Goal: Task Accomplishment & Management: Manage account settings

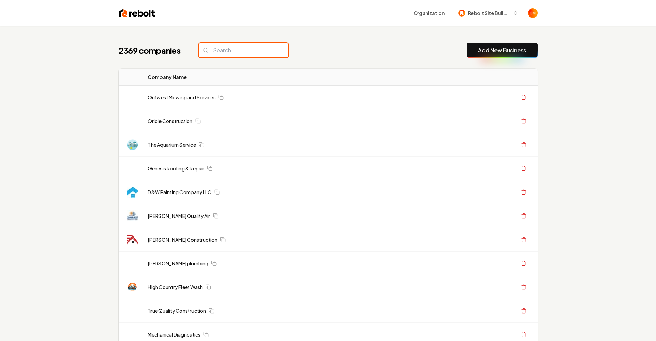
click at [232, 56] on input "search" at bounding box center [243, 50] width 89 height 14
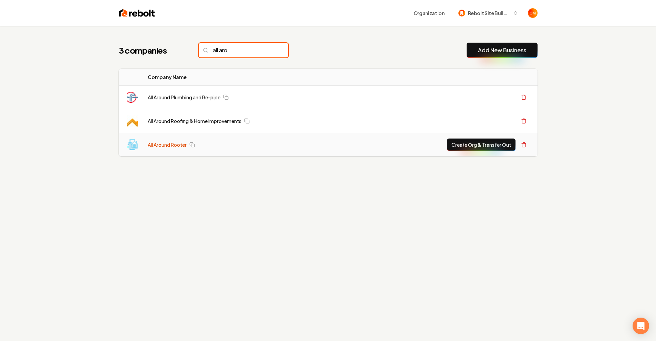
type input "all aro"
click at [170, 142] on link "All Around Rooter" at bounding box center [167, 144] width 39 height 7
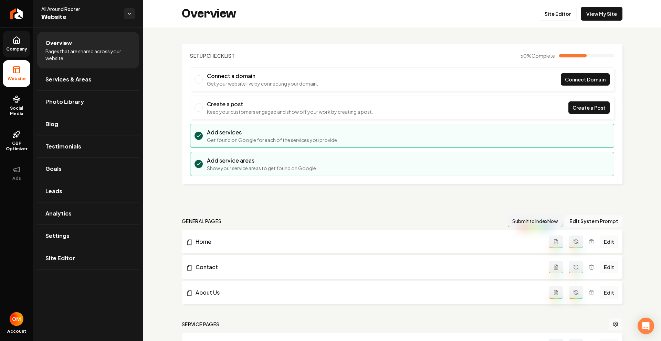
click at [12, 35] on link "Company" at bounding box center [17, 44] width 28 height 27
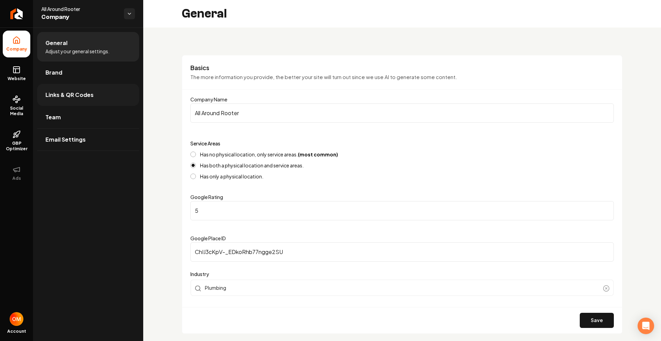
click at [83, 98] on span "Links & QR Codes" at bounding box center [69, 95] width 48 height 8
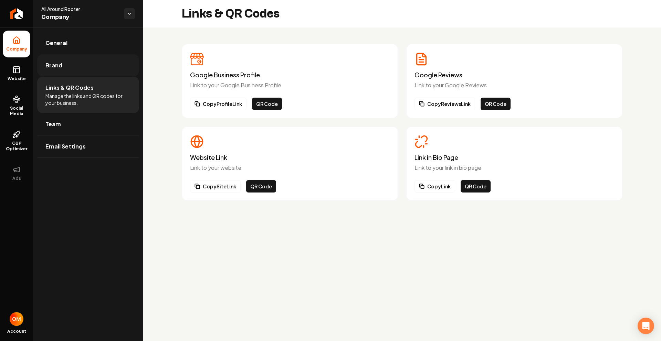
click at [111, 70] on link "Brand" at bounding box center [88, 65] width 102 height 22
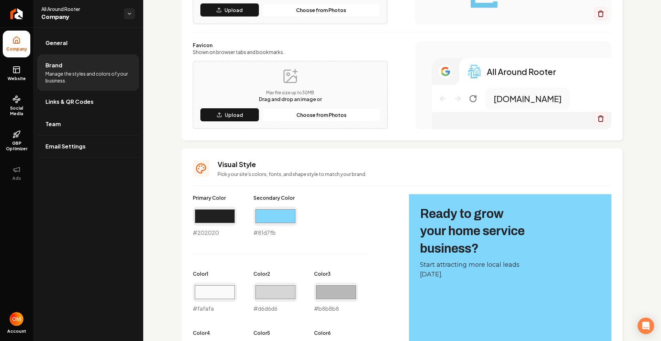
scroll to position [454, 0]
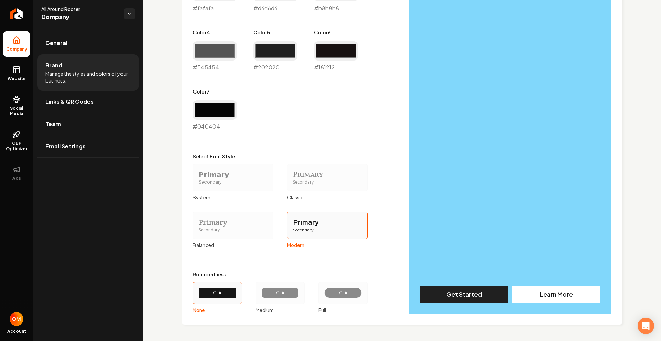
click at [297, 292] on div "CTA" at bounding box center [281, 293] width 38 height 10
click at [261, 292] on button "CTA Medium" at bounding box center [258, 293] width 6 height 6
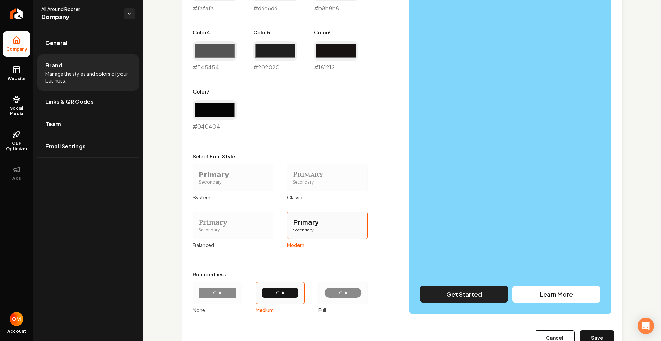
click at [591, 334] on button "Save" at bounding box center [597, 338] width 34 height 15
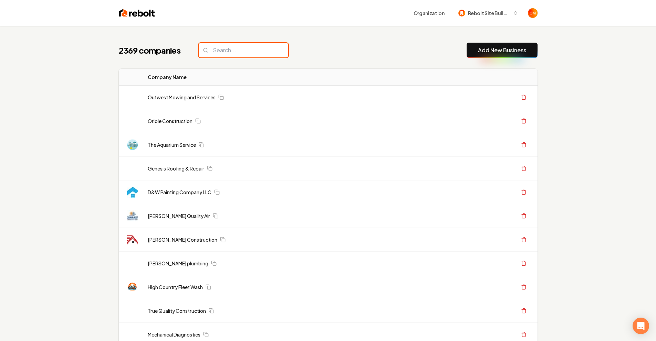
click at [220, 54] on input "search" at bounding box center [243, 50] width 89 height 14
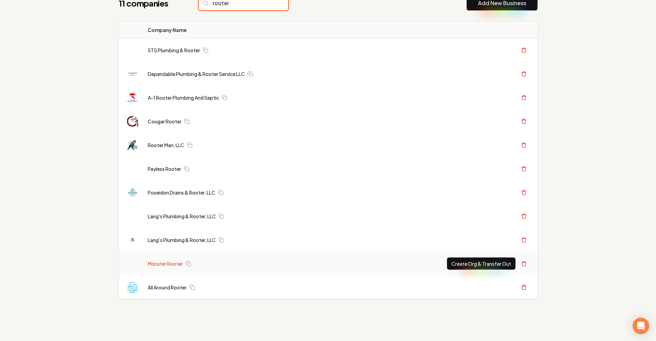
scroll to position [49, 0]
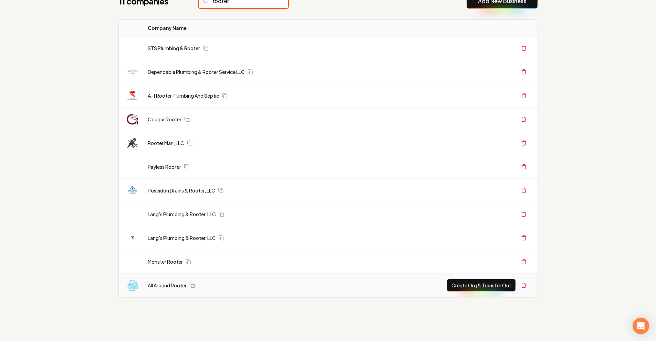
type input "rooter"
click at [170, 281] on td "All Around Rooter" at bounding box center [250, 286] width 217 height 24
click at [171, 286] on link "All Around Rooter" at bounding box center [167, 285] width 39 height 7
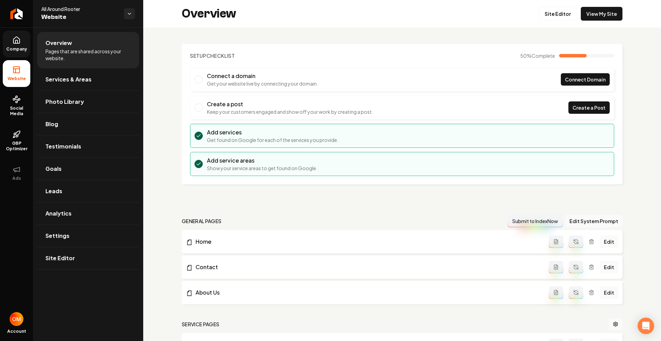
click at [18, 51] on span "Company" at bounding box center [16, 49] width 26 height 6
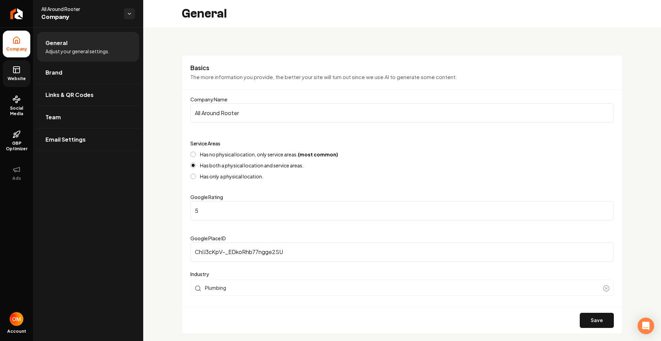
click at [18, 73] on icon at bounding box center [16, 70] width 8 height 8
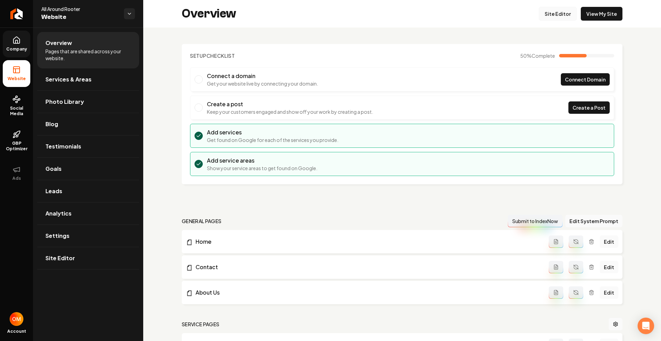
click at [561, 12] on link "Site Editor" at bounding box center [558, 14] width 38 height 14
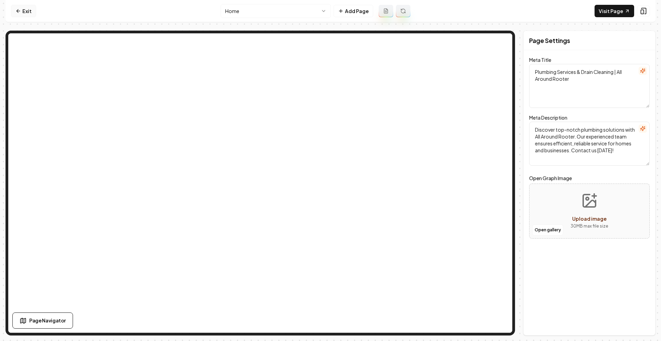
click at [27, 9] on link "Exit" at bounding box center [23, 11] width 25 height 12
